Goal: Find specific page/section: Find specific page/section

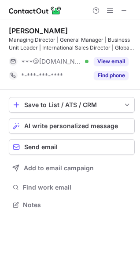
scroll to position [198, 140]
click at [122, 8] on span at bounding box center [123, 10] width 7 height 7
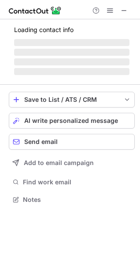
scroll to position [198, 140]
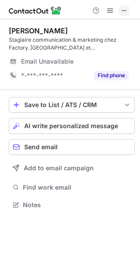
click at [125, 7] on span at bounding box center [123, 10] width 7 height 7
